Goal: Task Accomplishment & Management: Use online tool/utility

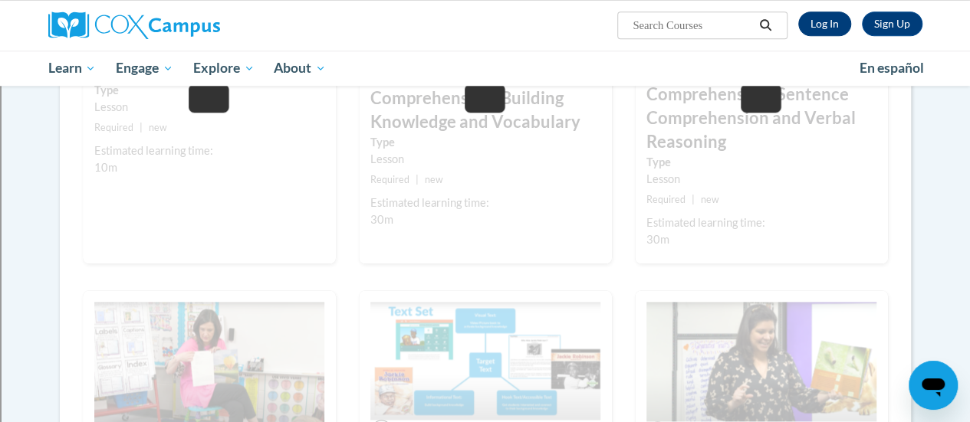
scroll to position [624, 0]
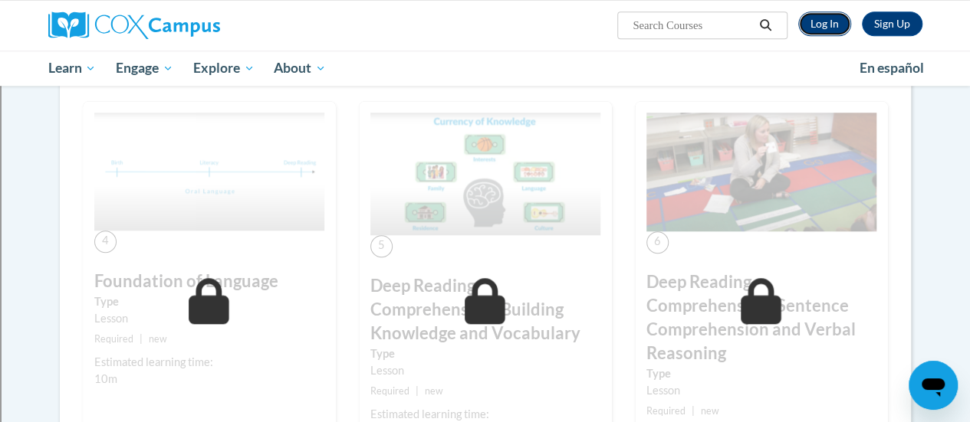
click at [812, 25] on link "Log In" at bounding box center [824, 23] width 53 height 25
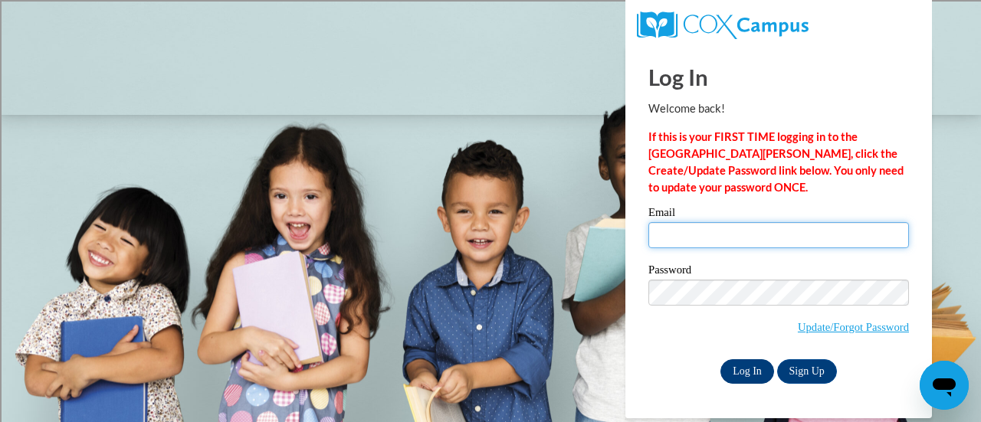
type input "rubi.navavargas@rusd.org"
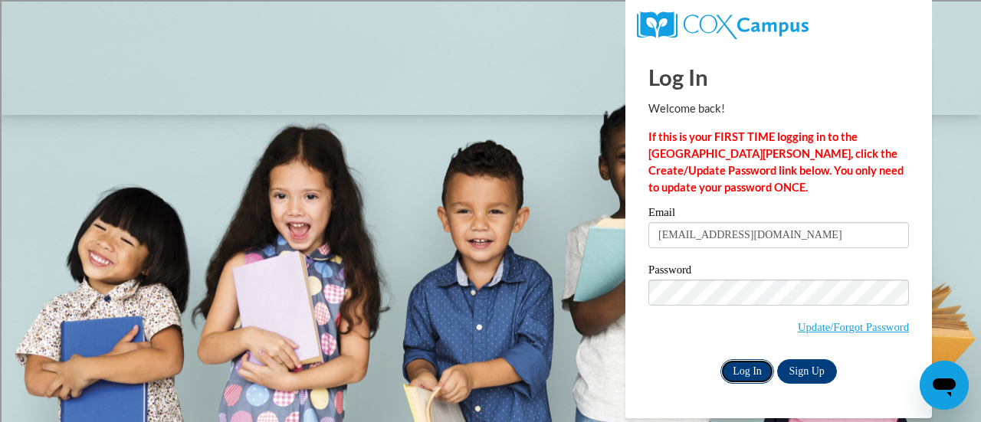
click at [739, 372] on input "Log In" at bounding box center [748, 372] width 54 height 25
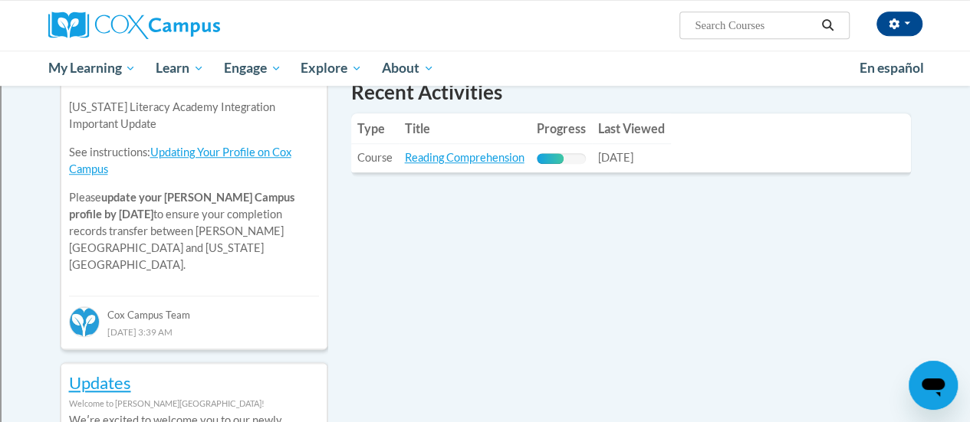
scroll to position [537, 0]
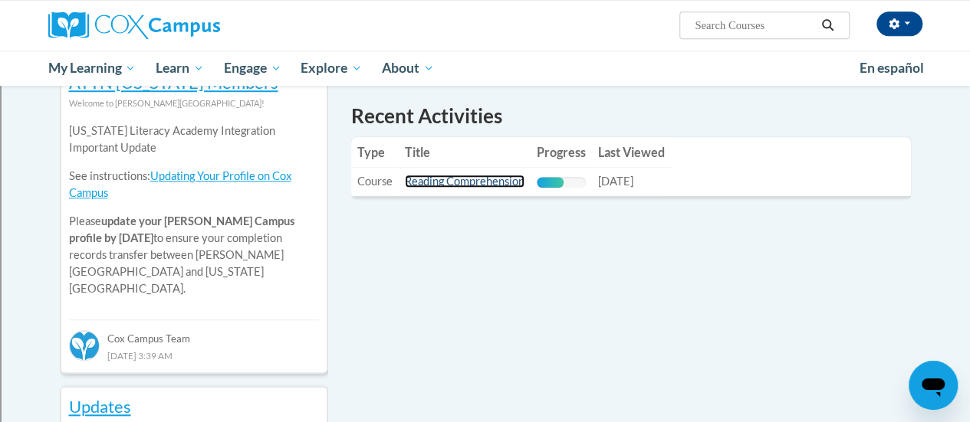
click at [447, 180] on link "Reading Comprehension" at bounding box center [465, 181] width 120 height 13
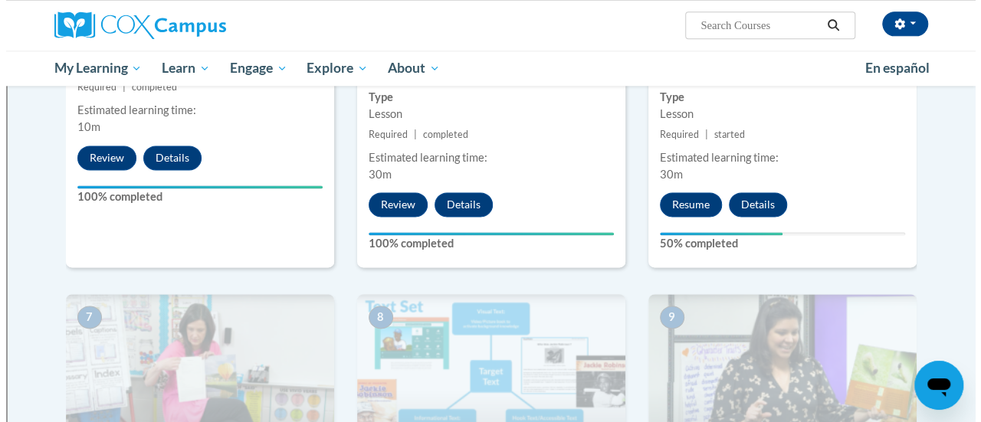
scroll to position [920, 0]
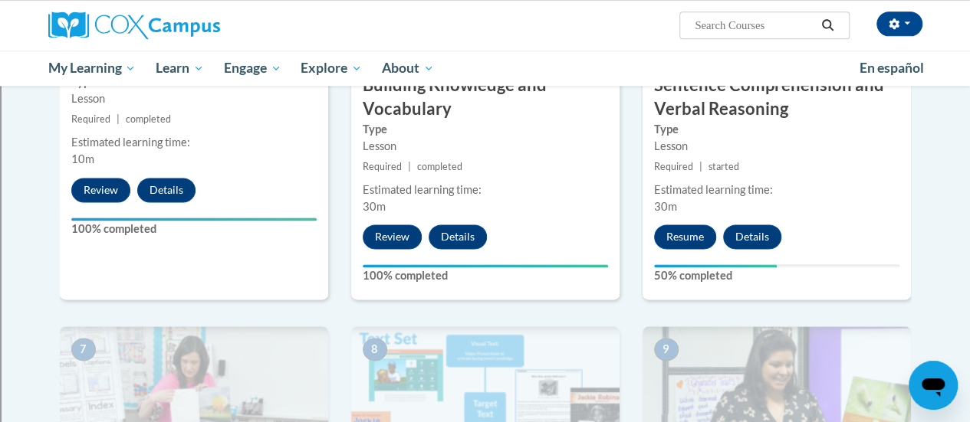
click at [690, 223] on div "6 Deep Reading Comprehension: Sentence Comprehension and Verbal Reasoning Type …" at bounding box center [776, 90] width 268 height 420
click at [689, 231] on button "Resume" at bounding box center [685, 237] width 62 height 25
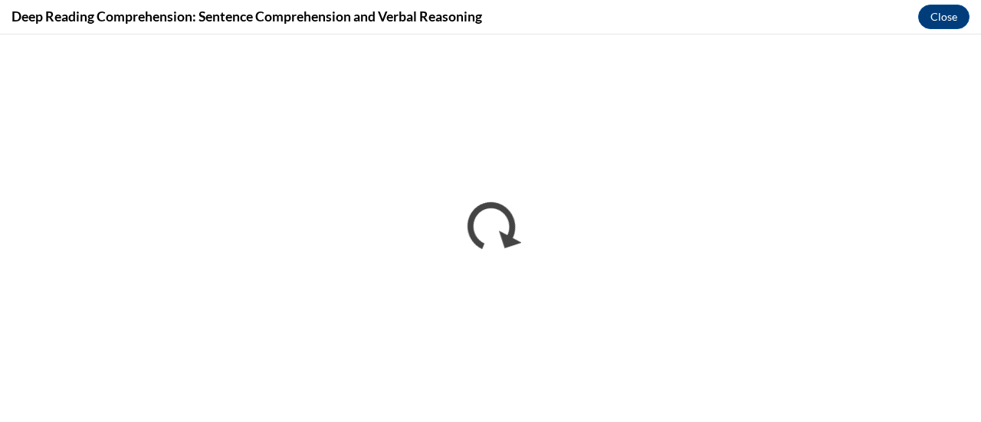
scroll to position [0, 0]
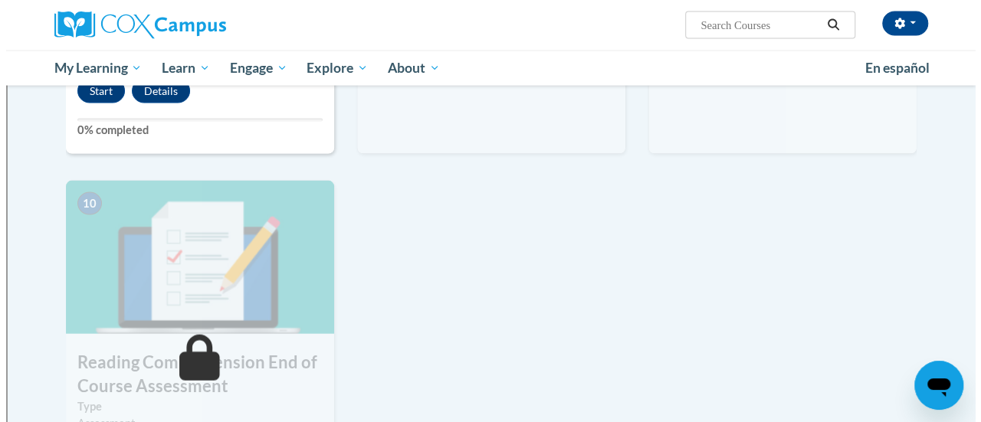
scroll to position [1356, 0]
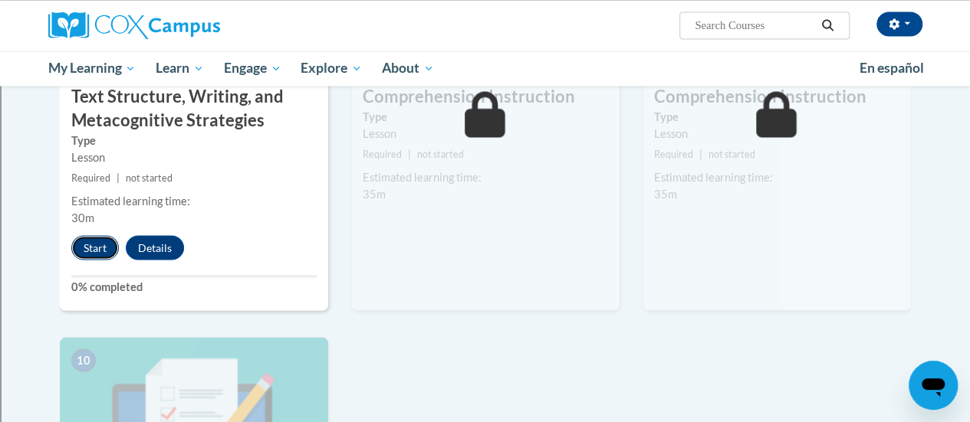
click at [90, 242] on button "Start" at bounding box center [95, 247] width 48 height 25
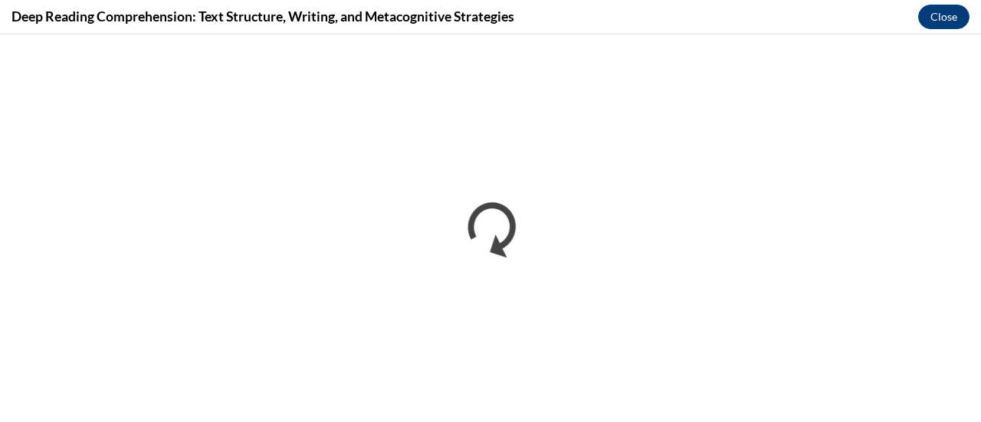
scroll to position [0, 0]
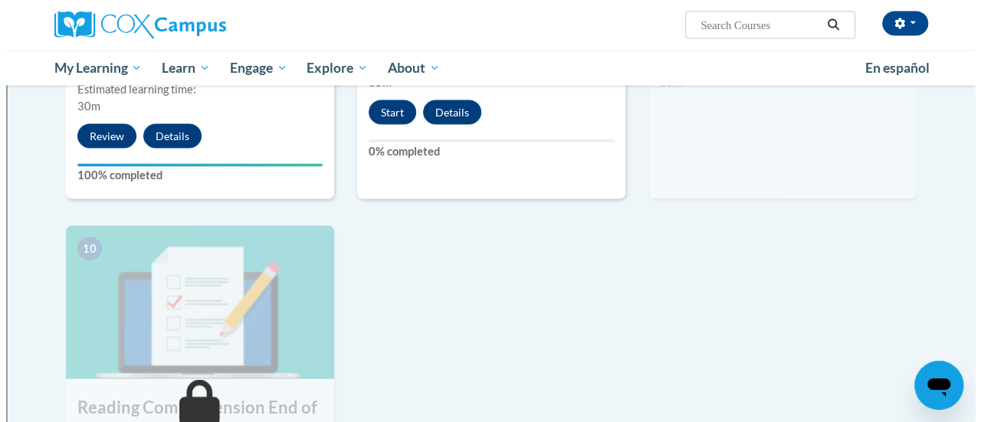
scroll to position [1357, 0]
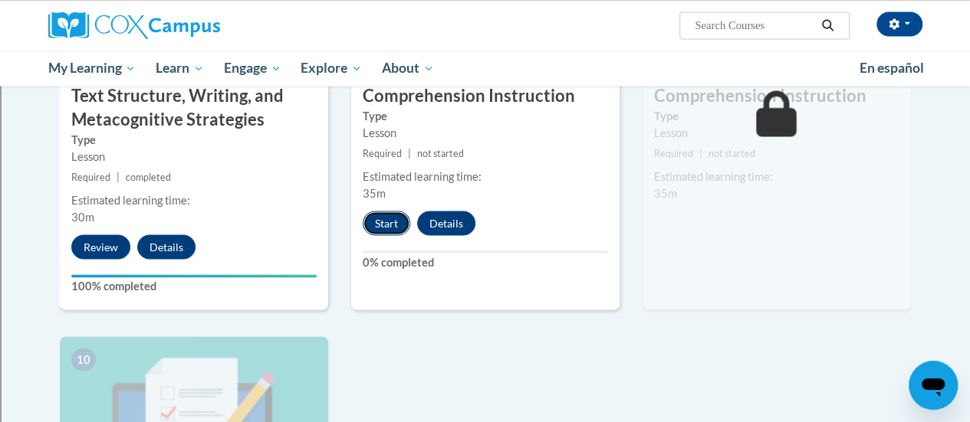
click at [394, 220] on button "Start" at bounding box center [387, 223] width 48 height 25
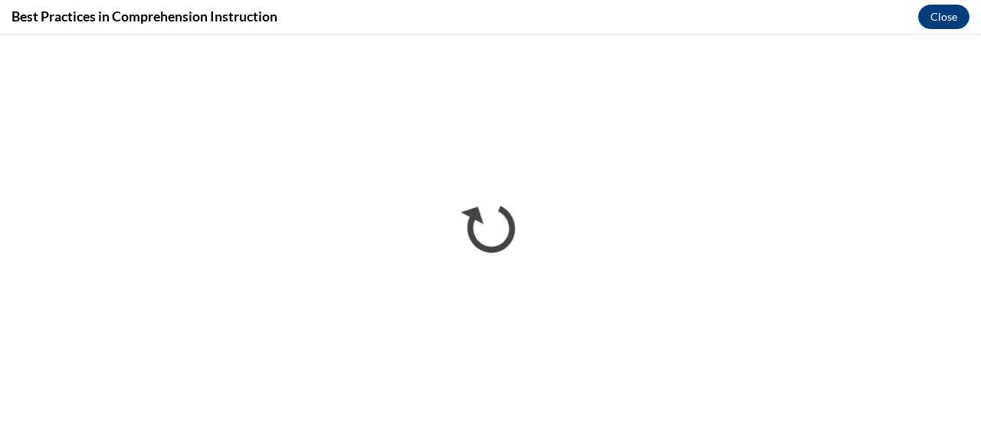
scroll to position [0, 0]
